Goal: Task Accomplishment & Management: Manage account settings

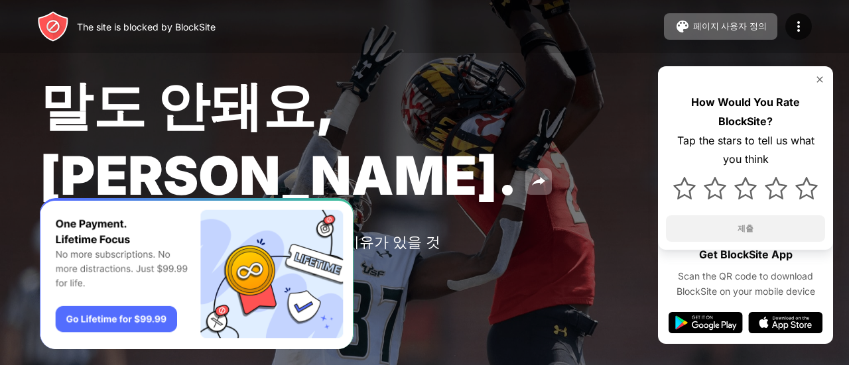
click at [421, 171] on div "말도 안돼요, Jose. Block Sites 목록에 dybwindow.com을(를) 입력했습니다. 이유가 있을 것입니다. Password P…" at bounding box center [424, 192] width 849 height 384
click at [264, 243] on img "Banner Message" at bounding box center [197, 274] width 314 height 152
